Goal: Task Accomplishment & Management: Complete application form

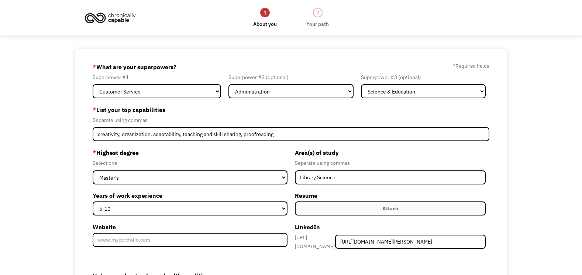
select select "Customer Service"
select select "Administration"
select select "Science & Education"
select select "masters"
select select "5-10"
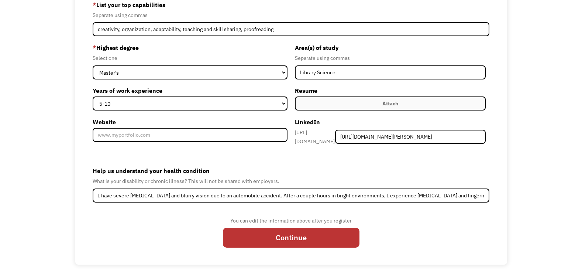
click at [378, 108] on label "Attach" at bounding box center [390, 103] width 191 height 14
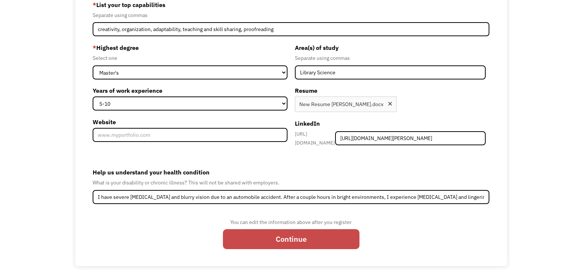
click at [312, 230] on input "Continue" at bounding box center [291, 239] width 137 height 20
type input "Please wait..."
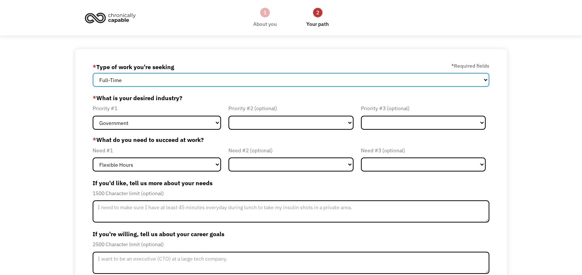
click at [322, 78] on select "Full-Time Part-Time Both Full-Time and Part-Time" at bounding box center [291, 80] width 397 height 14
select select "Both Full-Time and Part-Time"
click at [93, 73] on select "Full-Time Part-Time Both Full-Time and Part-Time" at bounding box center [291, 80] width 397 height 14
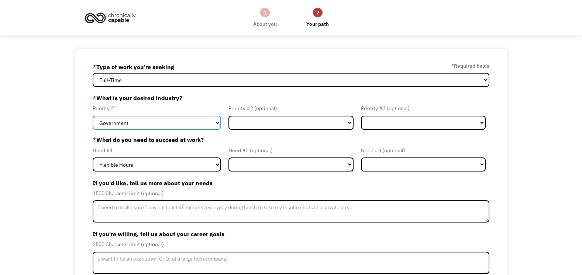
click at [211, 124] on select "Government Finance & Insurance Health & Social Care Tech & Engineering Creative…" at bounding box center [157, 123] width 129 height 14
select select "Creative & Design"
click at [93, 116] on select "Government Finance & Insurance Health & Social Care Tech & Engineering Creative…" at bounding box center [157, 123] width 129 height 14
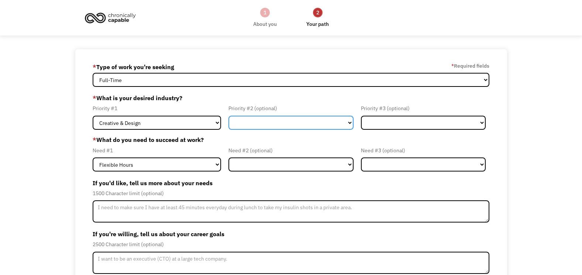
click at [264, 118] on select "Government Finance & Insurance Health & Social Care Tech & Engineering Creative…" at bounding box center [291, 123] width 125 height 14
select select "Administrative"
click at [229, 116] on select "Government Finance & Insurance Health & Social Care Tech & Engineering Creative…" at bounding box center [291, 123] width 125 height 14
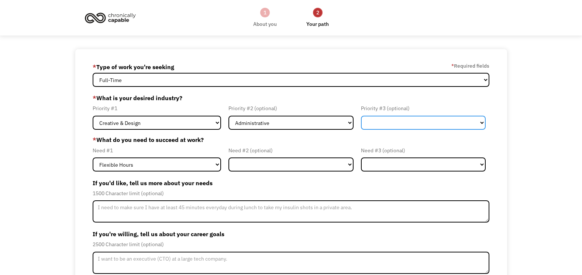
click at [377, 123] on select "Government Finance & Insurance Health & Social Care Tech & Engineering Creative…" at bounding box center [423, 123] width 125 height 14
select select "Education"
click at [361, 116] on select "Government Finance & Insurance Health & Social Care Tech & Engineering Creative…" at bounding box center [423, 123] width 125 height 14
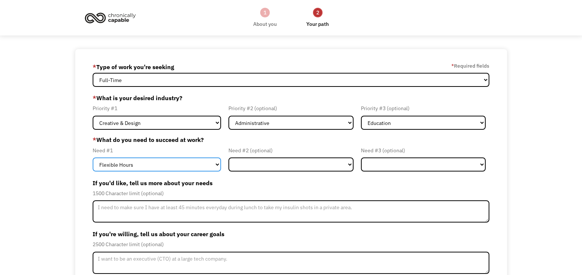
click at [197, 166] on select "Flexible Hours Remote Work Service Animal On-site Accommodations Visual Support…" at bounding box center [157, 164] width 129 height 14
click at [93, 157] on select "Flexible Hours Remote Work Service Animal On-site Accommodations Visual Support…" at bounding box center [157, 164] width 129 height 14
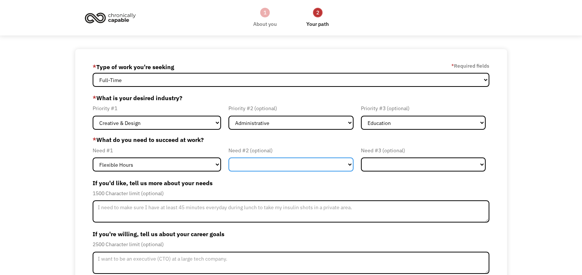
click at [261, 160] on select "Flexible Hours Remote Work Service Animal On-site Accommodations Visual Support…" at bounding box center [291, 164] width 125 height 14
select select "Remote Work"
click at [229, 157] on select "Flexible Hours Remote Work Service Animal On-site Accommodations Visual Support…" at bounding box center [291, 164] width 125 height 14
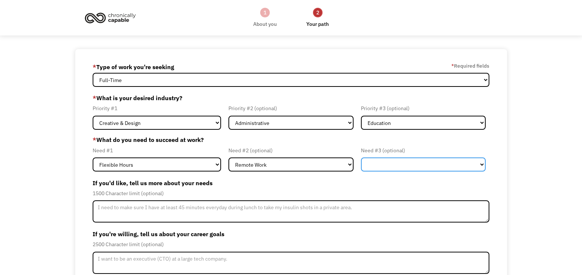
click at [376, 164] on select "Flexible Hours Remote Work Service Animal On-site Accommodations Visual Support…" at bounding box center [423, 164] width 125 height 14
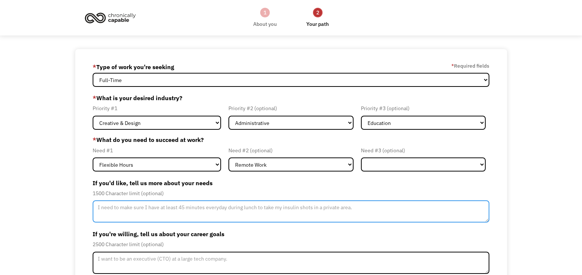
click at [220, 212] on textarea "Member-Update-Form-Step2" at bounding box center [291, 211] width 397 height 22
paste textarea "Other accessibility needs to support my condition include a low-light work envi…"
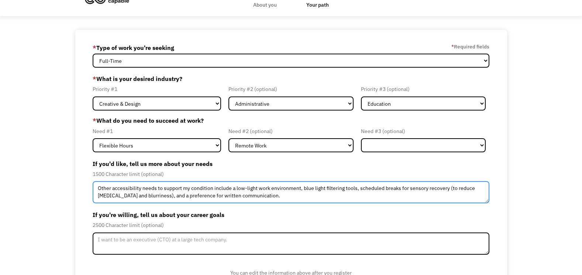
scroll to position [61, 0]
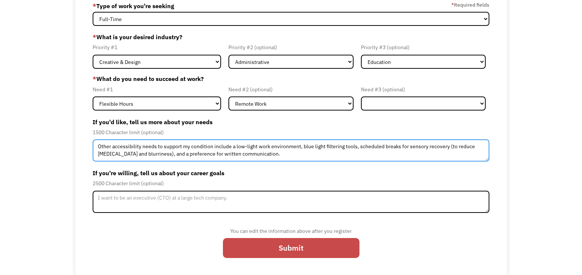
type textarea "Other accessibility needs to support my condition include a low-light work envi…"
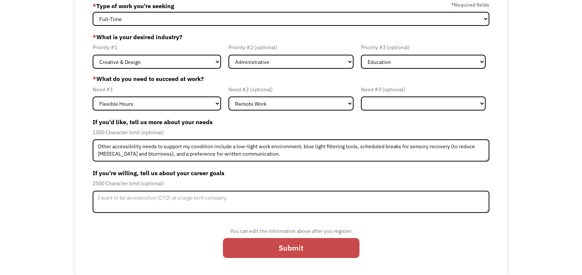
click at [270, 247] on input "Submit" at bounding box center [291, 248] width 137 height 20
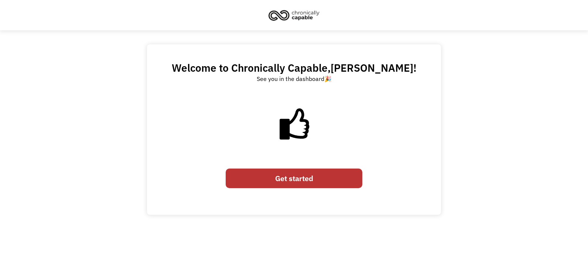
click at [271, 179] on link "Get started" at bounding box center [294, 178] width 137 height 20
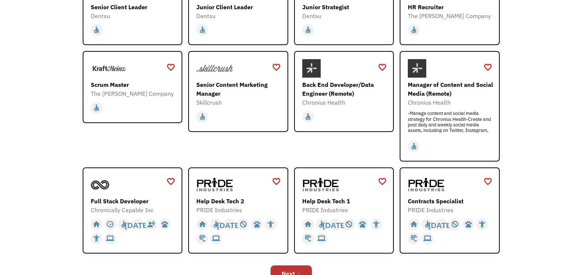
scroll to position [160, 0]
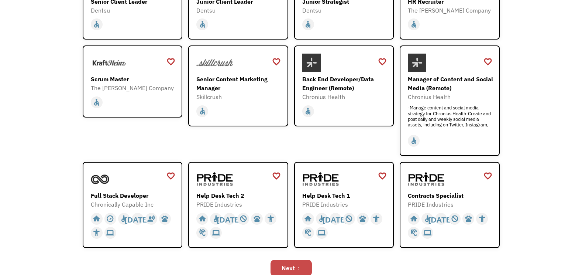
click at [292, 265] on div "Next" at bounding box center [288, 267] width 13 height 9
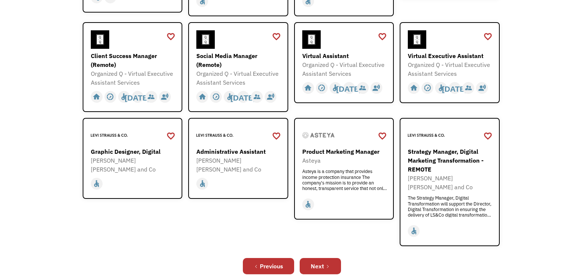
scroll to position [203, 0]
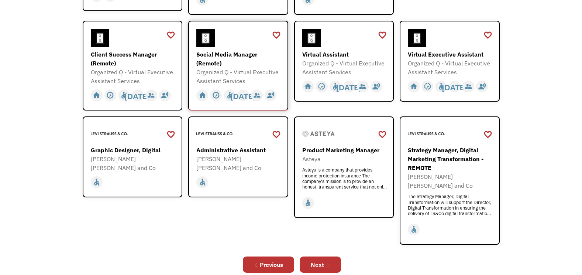
click at [219, 53] on div "Social Media Manager (Remote)" at bounding box center [239, 59] width 86 height 18
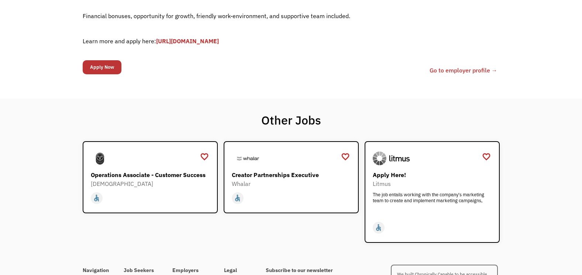
scroll to position [212, 0]
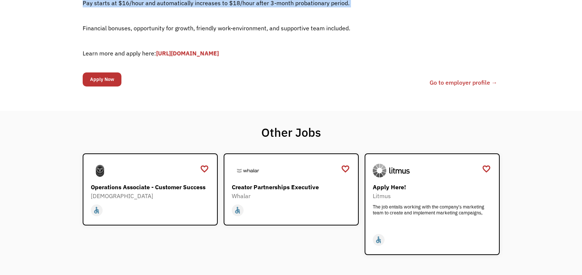
drag, startPoint x: 81, startPoint y: 73, endPoint x: 287, endPoint y: 51, distance: 207.0
click at [287, 51] on body "Congrats! You applied 68e642c01cc328c0bcdce0cd [EMAIL_ADDRESS][DOMAIN_NAME] [PE…" at bounding box center [291, 72] width 582 height 568
drag, startPoint x: 287, startPoint y: 51, endPoint x: 232, endPoint y: 27, distance: 59.6
copy body "Loremipsu D - Sitamet Consectet Adipiscin Elitsedd | Eiusmo Tempor Incid Utlabo…"
